Goal: Entertainment & Leisure: Consume media (video, audio)

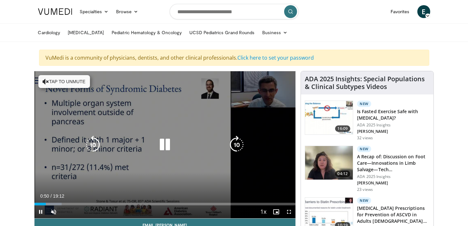
click at [55, 82] on button "Tap to unmute" at bounding box center [64, 81] width 52 height 13
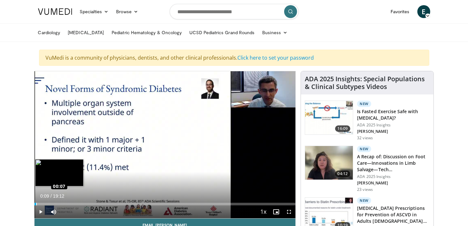
drag, startPoint x: 45, startPoint y: 204, endPoint x: 36, endPoint y: 203, distance: 9.1
click at [36, 203] on div "Loaded : 0.86% 00:08 00:07" at bounding box center [166, 204] width 262 height 3
